Goal: Task Accomplishment & Management: Manage account settings

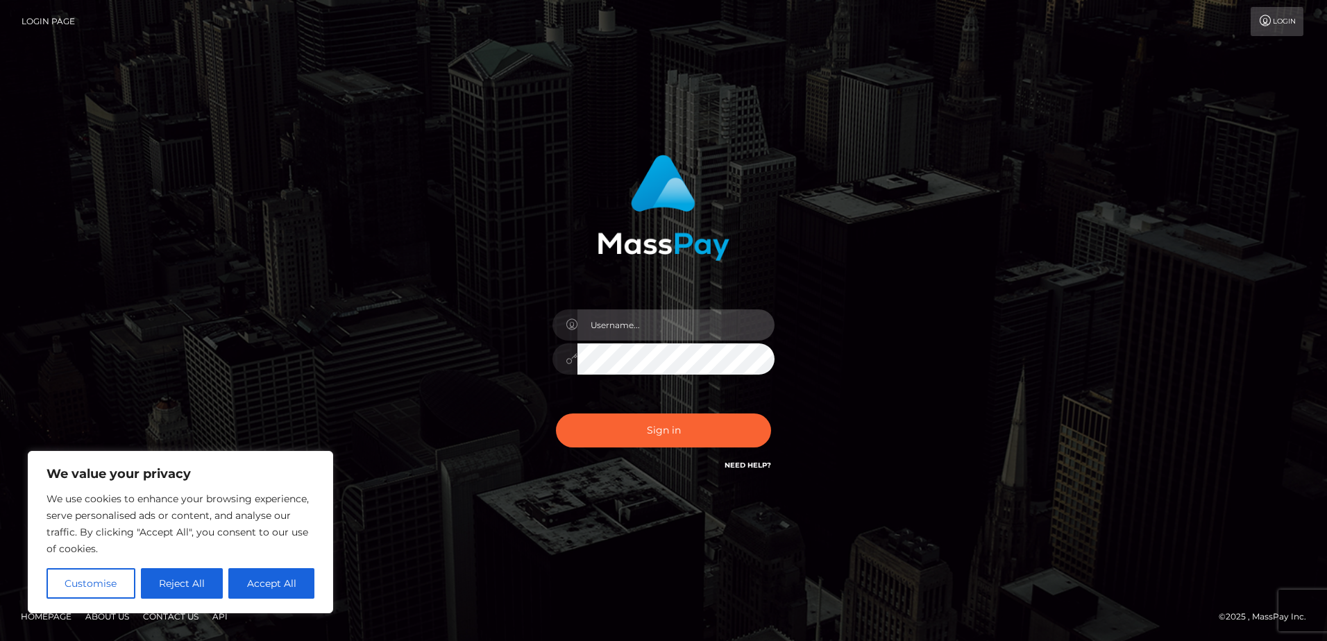
click at [641, 328] on input "text" at bounding box center [675, 325] width 197 height 31
click at [618, 330] on input "text" at bounding box center [675, 325] width 197 height 31
type input "[EMAIL_ADDRESS][DOMAIN_NAME]"
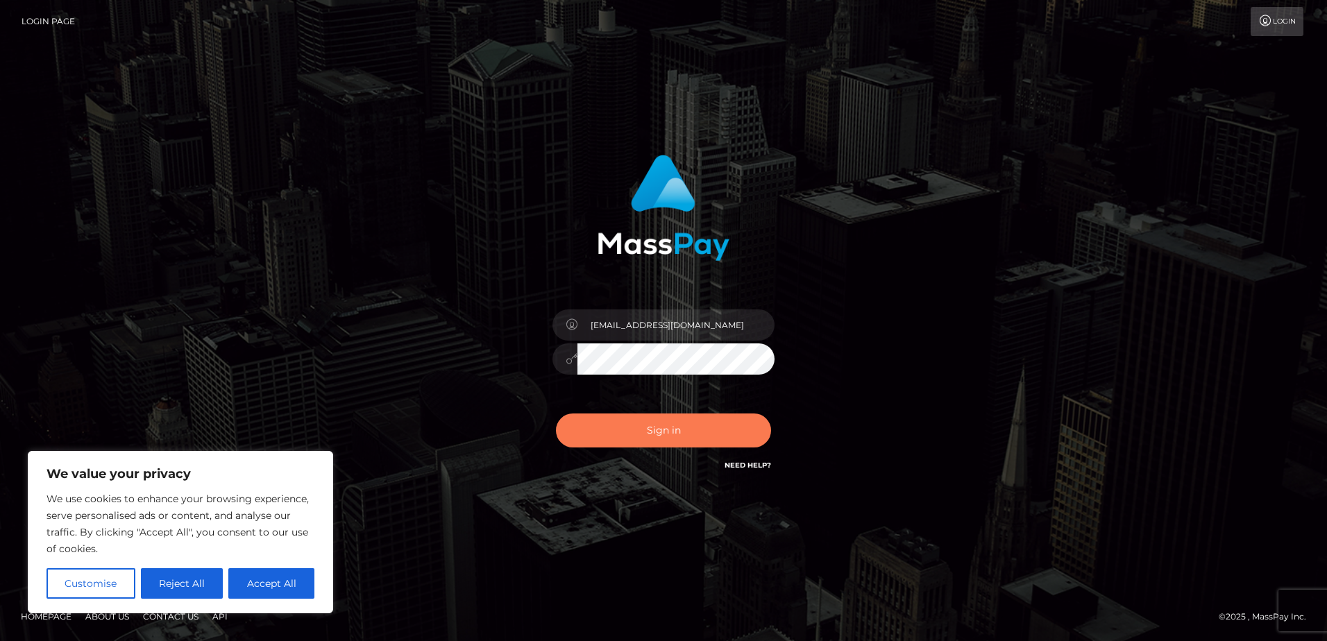
click at [628, 428] on button "Sign in" at bounding box center [663, 431] width 215 height 34
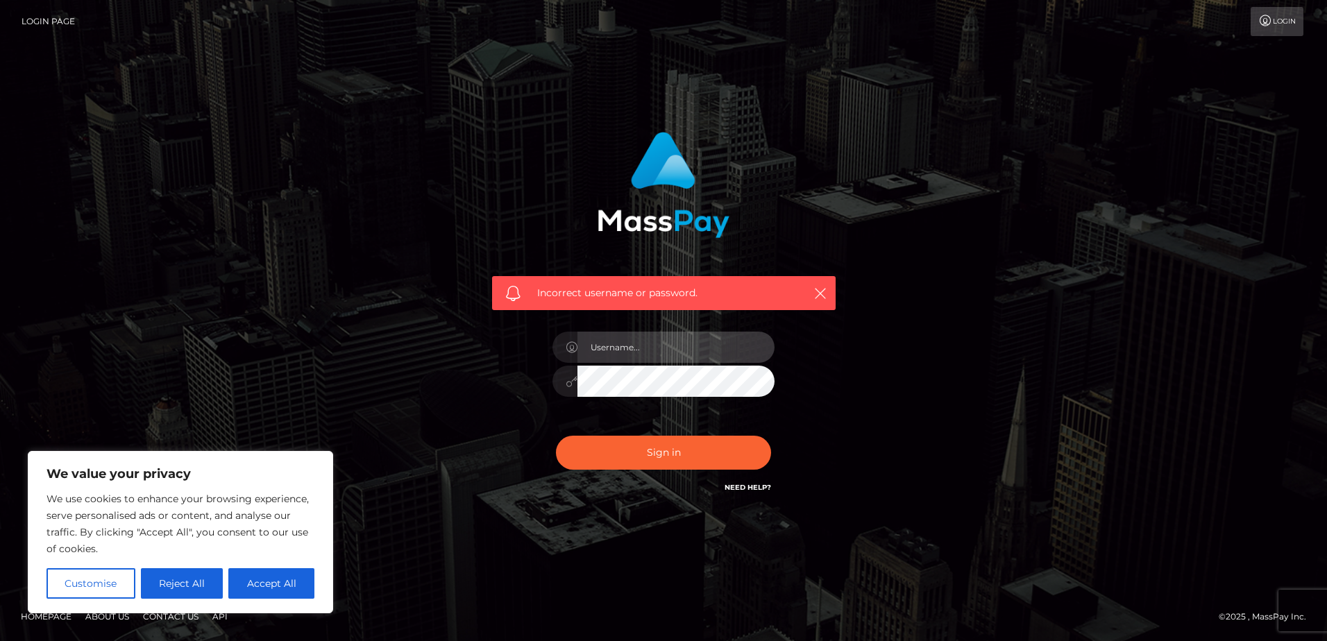
click at [643, 354] on input "text" at bounding box center [675, 347] width 197 height 31
click at [640, 349] on input "text" at bounding box center [675, 347] width 197 height 31
type input "[EMAIL_ADDRESS][DOMAIN_NAME]"
drag, startPoint x: 731, startPoint y: 357, endPoint x: 561, endPoint y: 358, distance: 169.3
click at [561, 358] on div "[EMAIL_ADDRESS][DOMAIN_NAME]" at bounding box center [663, 345] width 222 height 27
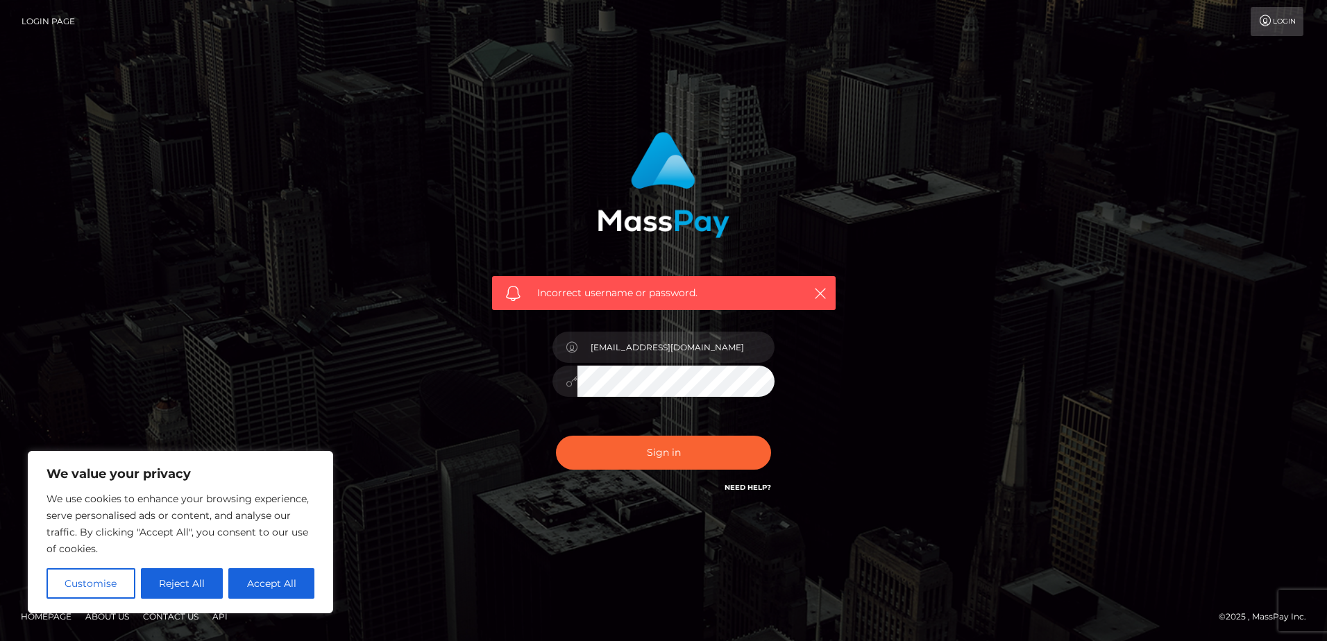
click at [806, 410] on div "Incorrect username or password. [EMAIL_ADDRESS][DOMAIN_NAME]" at bounding box center [664, 313] width 364 height 385
click at [652, 416] on div "[EMAIL_ADDRESS][DOMAIN_NAME]" at bounding box center [663, 374] width 243 height 106
click at [835, 394] on div "Incorrect username or password. [EMAIL_ADDRESS][DOMAIN_NAME]" at bounding box center [664, 313] width 364 height 385
click at [760, 352] on input "[EMAIL_ADDRESS][DOMAIN_NAME]" at bounding box center [675, 347] width 197 height 31
click at [704, 452] on button "Sign in" at bounding box center [663, 453] width 215 height 34
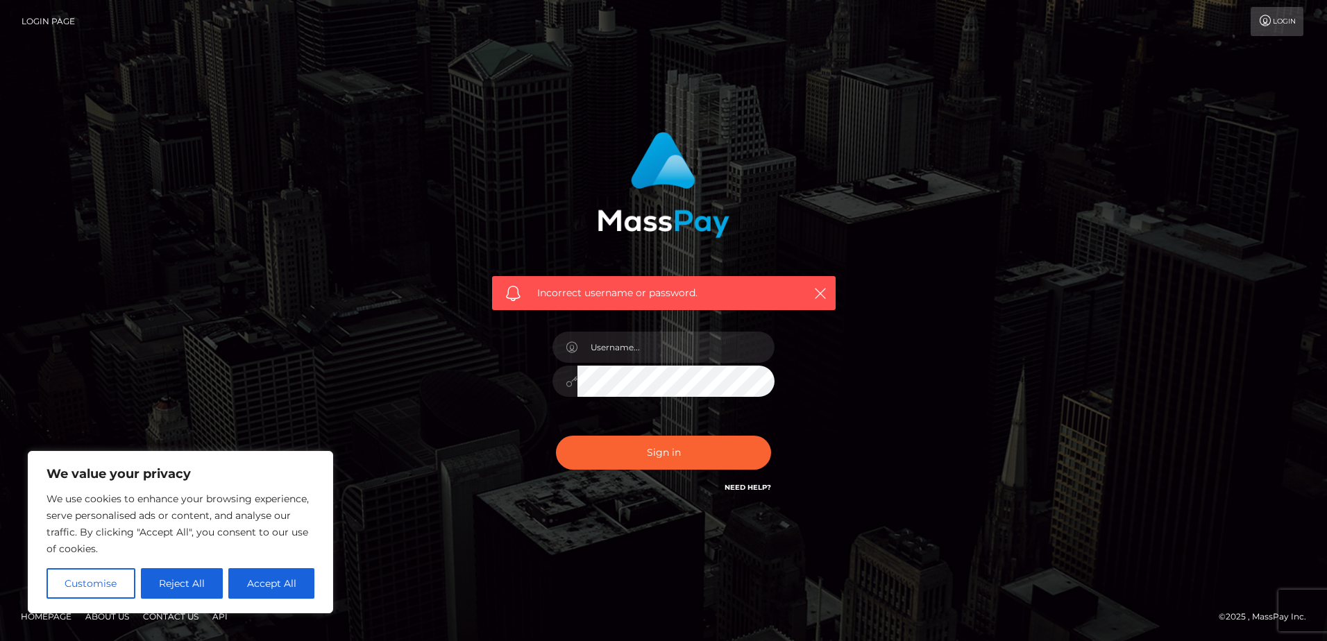
click at [52, 20] on link "Login Page" at bounding box center [48, 21] width 53 height 29
